Goal: Book appointment/travel/reservation

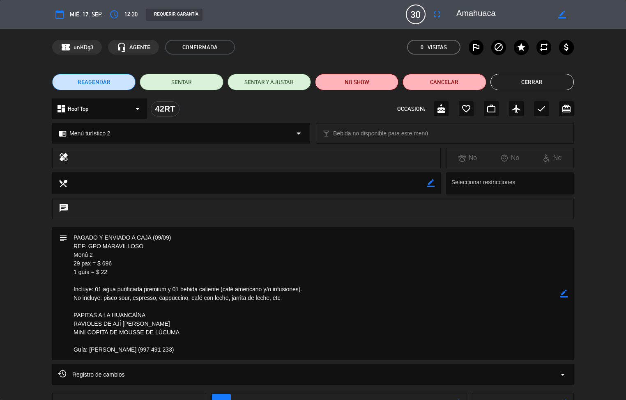
click at [532, 82] on button "Cerrar" at bounding box center [531, 82] width 83 height 16
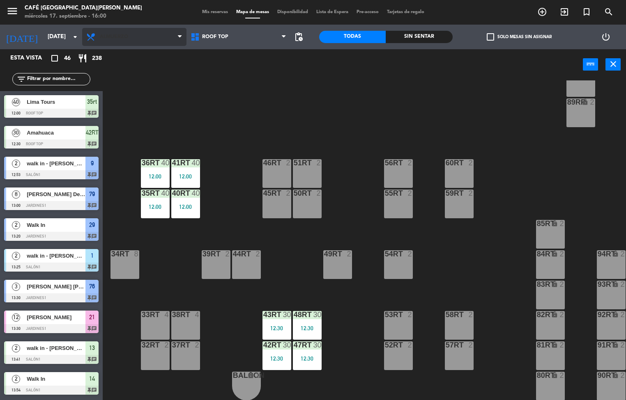
click at [114, 36] on span "Almuerzo" at bounding box center [114, 37] width 28 height 6
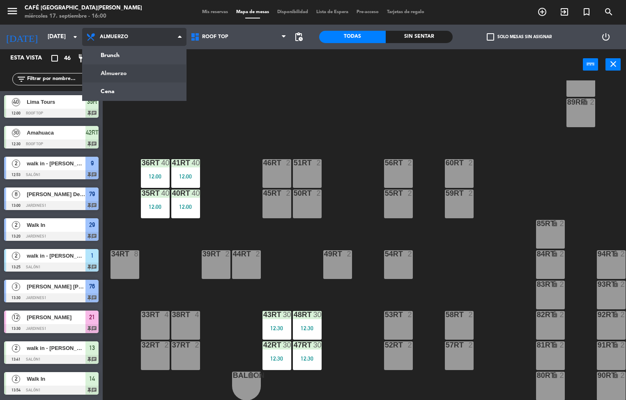
click at [120, 98] on ng-component "menu Café Museo [PERSON_NAME] [DATE] 17. septiembre - 16:00 Mis reservas Mapa d…" at bounding box center [313, 200] width 626 height 401
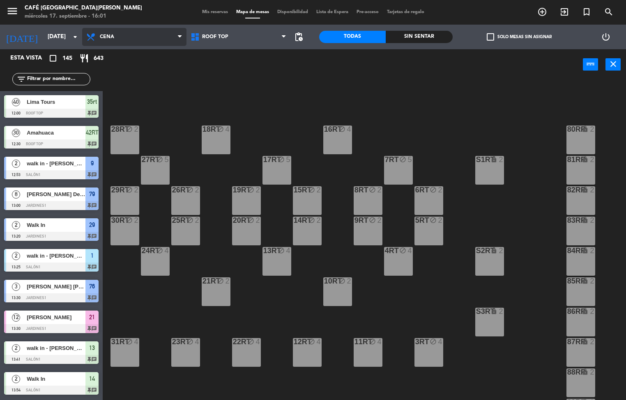
scroll to position [304, 0]
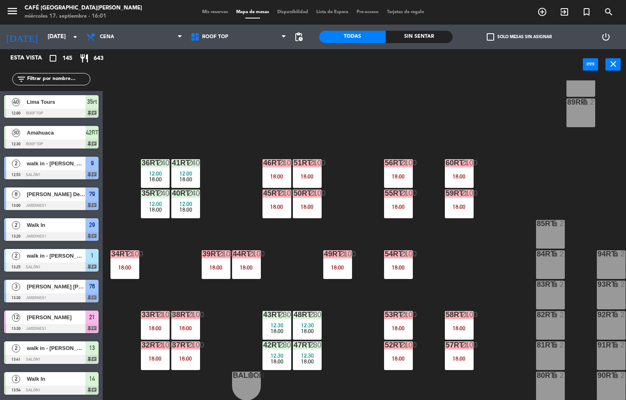
click at [248, 267] on div "18:00" at bounding box center [246, 268] width 29 height 6
click at [285, 253] on div "18RT block 4 16RT block 4 28RT block 2 80RR lock 2 27RT block 5 7RT block 5 S1R…" at bounding box center [367, 240] width 517 height 320
click at [181, 201] on span "12:00" at bounding box center [185, 204] width 13 height 7
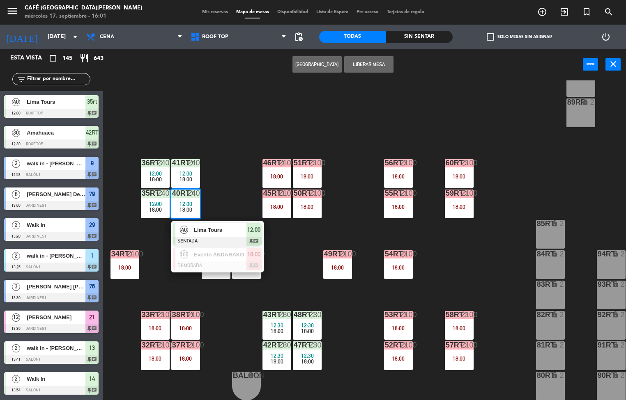
click at [214, 237] on div at bounding box center [217, 241] width 88 height 9
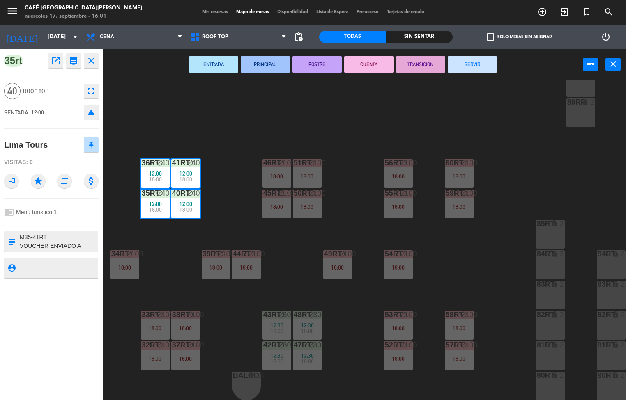
click at [466, 70] on button "SERVIR" at bounding box center [472, 64] width 49 height 16
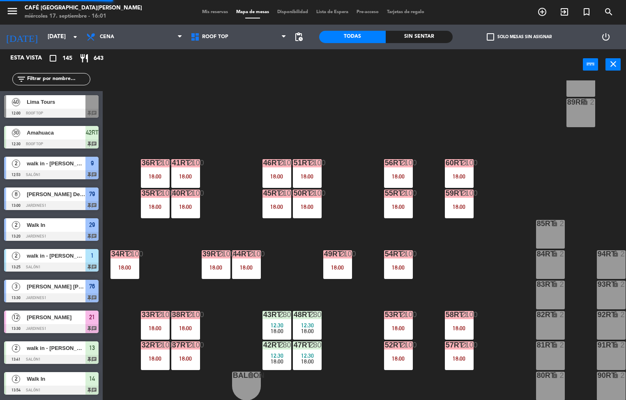
click at [362, 148] on div "18RT block 4 16RT block 4 28RT block 2 80RR lock 2 27RT block 5 7RT block 5 S1R…" at bounding box center [367, 240] width 517 height 320
click at [313, 329] on div "18:00" at bounding box center [307, 332] width 29 height 6
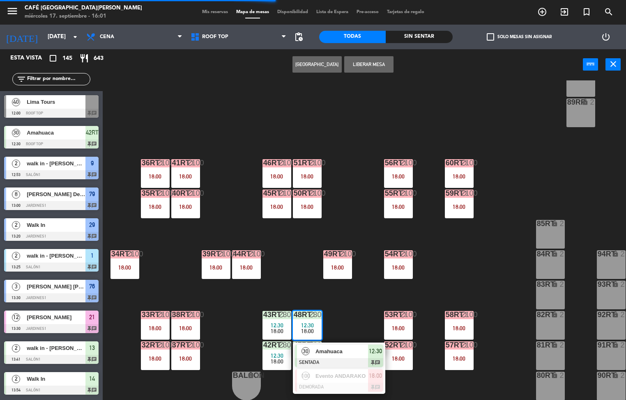
click at [339, 347] on span "Amahuaca" at bounding box center [341, 351] width 53 height 9
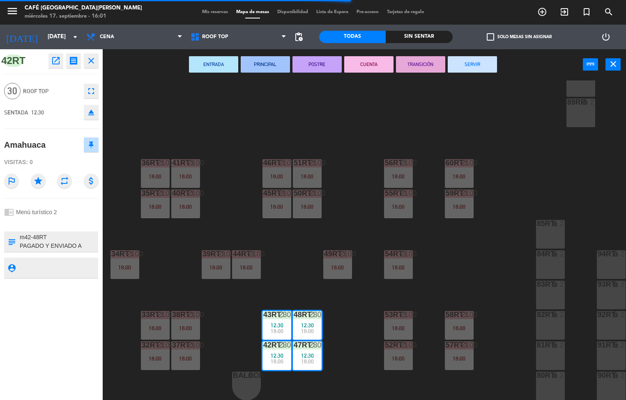
click at [478, 62] on button "SERVIR" at bounding box center [472, 64] width 49 height 16
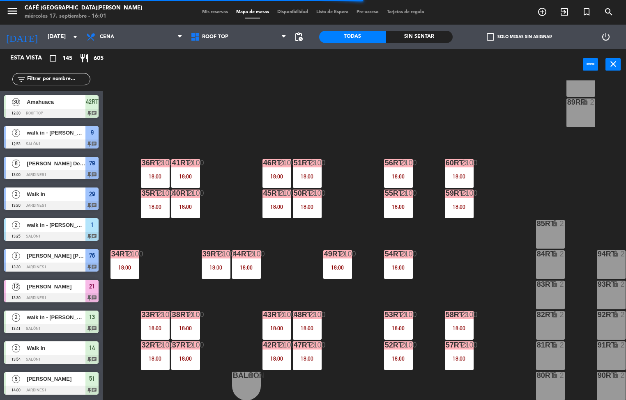
click at [392, 265] on div "18:00" at bounding box center [398, 268] width 29 height 6
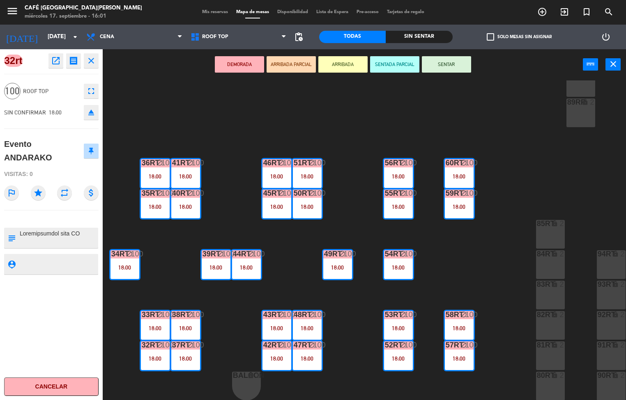
click at [54, 63] on icon "open_in_new" at bounding box center [56, 61] width 10 height 10
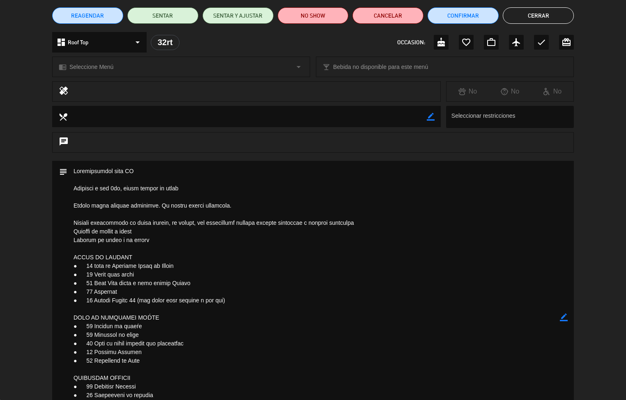
scroll to position [95, 0]
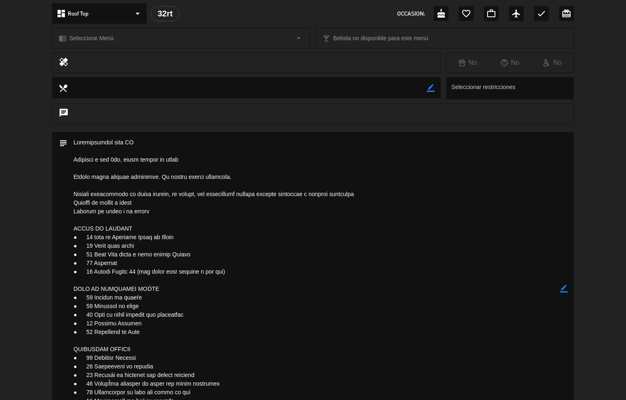
click at [493, 334] on textarea at bounding box center [313, 289] width 492 height 314
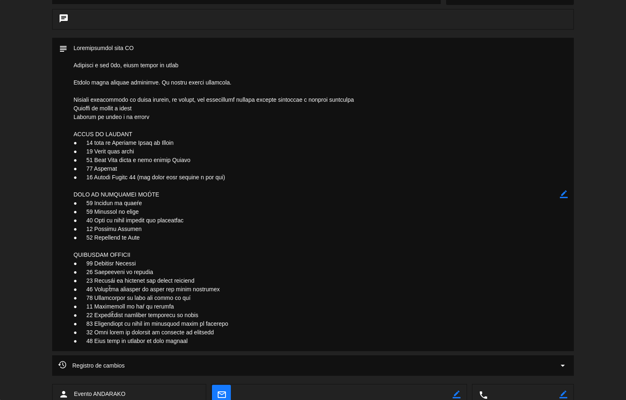
scroll to position [244, 0]
